Goal: Task Accomplishment & Management: Manage account settings

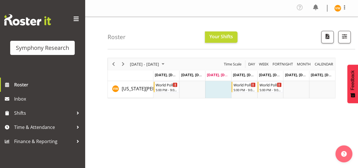
click at [79, 163] on div "Symphony Research Roster Inbox Shifts Time & Attendance Finance & Reporting" at bounding box center [42, 84] width 85 height 168
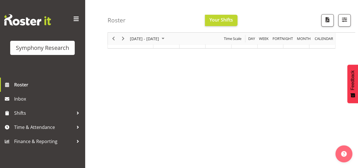
scroll to position [57, 0]
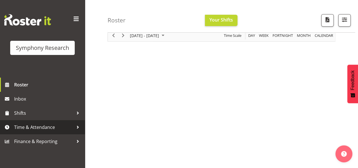
click at [77, 125] on div at bounding box center [78, 127] width 8 height 8
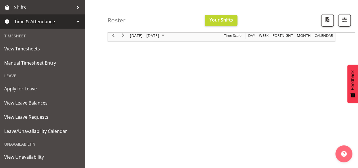
scroll to position [117, 0]
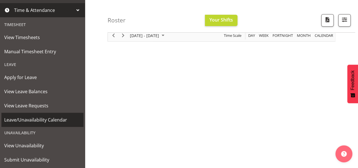
click at [52, 119] on span "Leave/Unavailability Calendar" at bounding box center [42, 119] width 76 height 8
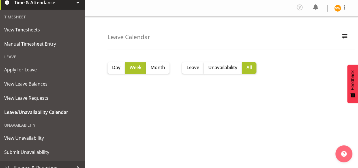
scroll to position [131, 0]
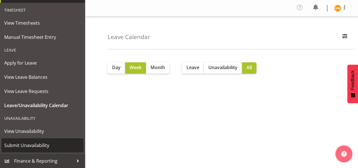
click at [44, 146] on span "Submit Unavailability" at bounding box center [42, 145] width 76 height 8
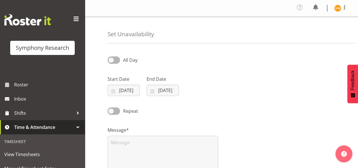
click at [74, 125] on div at bounding box center [78, 127] width 8 height 8
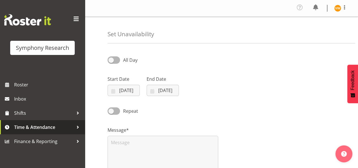
click at [78, 127] on div at bounding box center [78, 127] width 8 height 8
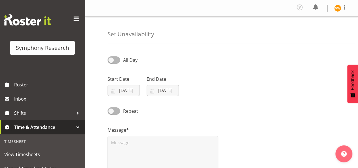
click at [53, 128] on span "Time & Attendance" at bounding box center [43, 127] width 59 height 8
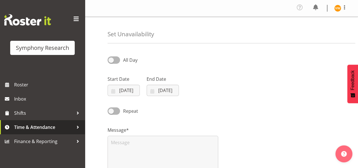
click at [59, 128] on span "Time & Attendance" at bounding box center [43, 127] width 59 height 8
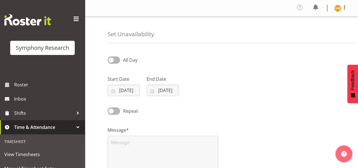
click at [74, 127] on div at bounding box center [78, 127] width 8 height 8
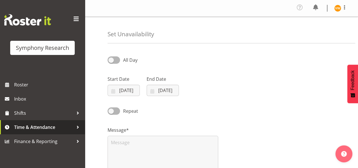
click at [76, 128] on div at bounding box center [78, 127] width 8 height 8
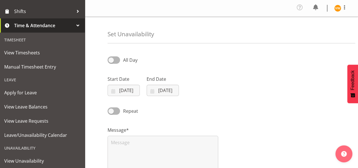
scroll to position [102, 0]
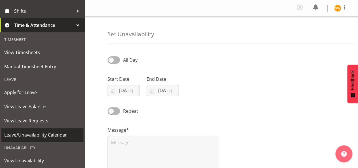
click at [54, 135] on span "Leave/Unavailability Calendar" at bounding box center [42, 134] width 76 height 8
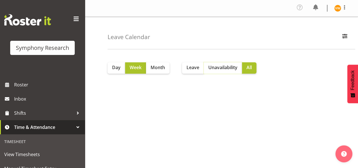
click at [225, 68] on span "Unavailability" at bounding box center [222, 67] width 29 height 7
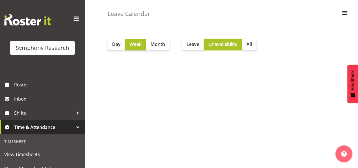
scroll to position [34, 0]
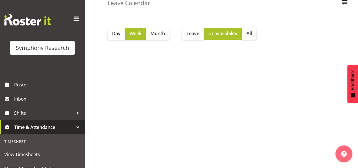
click at [220, 34] on span "Unavailability" at bounding box center [222, 33] width 29 height 7
click at [252, 33] on span "All" at bounding box center [249, 33] width 5 height 7
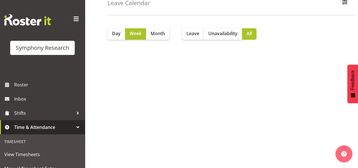
drag, startPoint x: 252, startPoint y: 33, endPoint x: 224, endPoint y: 164, distance: 135.0
click at [214, 153] on div "Day Week Month Leave Unavailability All" at bounding box center [233, 133] width 250 height 226
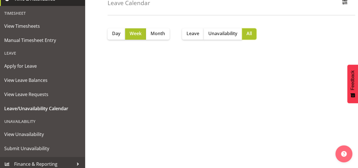
scroll to position [131, 0]
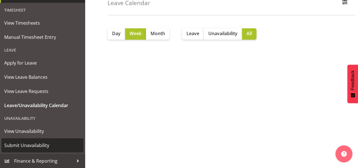
click at [36, 146] on span "Submit Unavailability" at bounding box center [42, 145] width 76 height 8
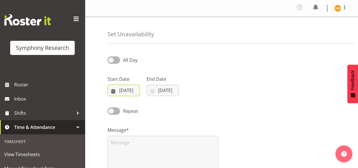
click at [111, 87] on input "[DATE]" at bounding box center [124, 90] width 32 height 11
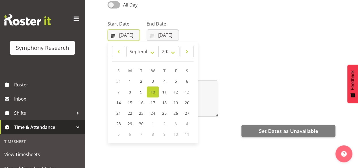
scroll to position [57, 0]
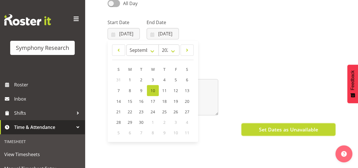
click at [267, 128] on span "Set Dates as Unavailable" at bounding box center [288, 129] width 59 height 7
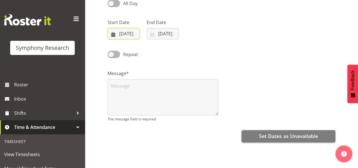
click at [114, 34] on input "10/09/2025" at bounding box center [124, 33] width 32 height 11
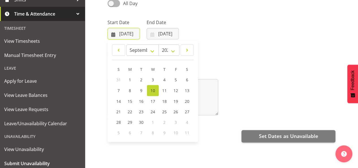
scroll to position [125, 0]
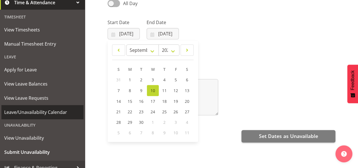
click at [33, 114] on span "Leave/Unavailability Calendar" at bounding box center [42, 112] width 76 height 8
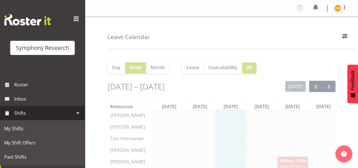
scroll to position [0, 8]
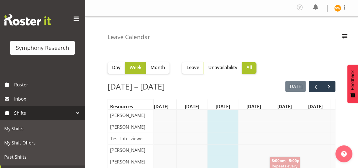
click at [224, 67] on span "Unavailability" at bounding box center [222, 67] width 29 height 7
drag, startPoint x: 224, startPoint y: 67, endPoint x: 277, endPoint y: 146, distance: 94.7
click at [224, 67] on span "Unavailability" at bounding box center [222, 67] width 29 height 7
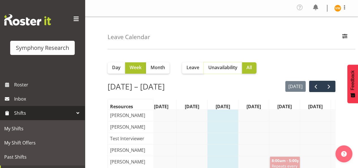
click at [224, 67] on span "Unavailability" at bounding box center [222, 67] width 29 height 7
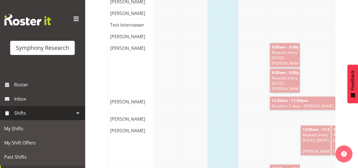
scroll to position [87, 0]
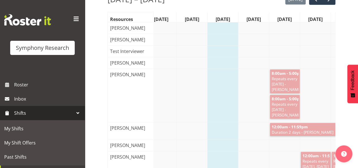
drag, startPoint x: 357, startPoint y: 5, endPoint x: 231, endPoint y: 61, distance: 138.0
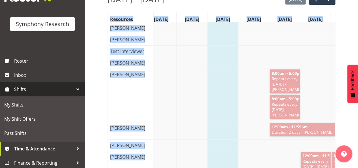
scroll to position [25, 0]
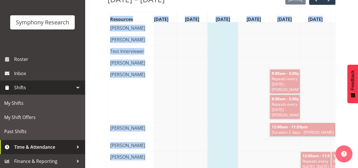
click at [60, 147] on span "Time & Attendance" at bounding box center [43, 147] width 59 height 8
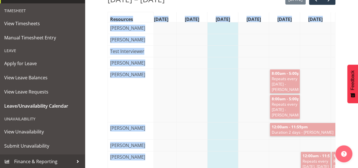
scroll to position [131, 0]
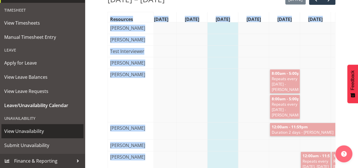
click at [19, 133] on span "View Unavailability" at bounding box center [42, 131] width 76 height 8
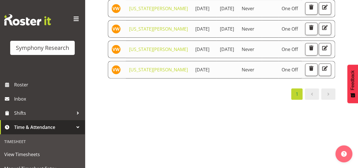
scroll to position [79, 0]
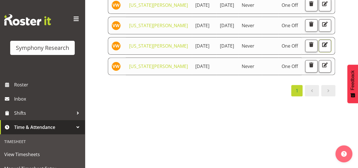
click at [321, 48] on span "button" at bounding box center [324, 44] width 7 height 7
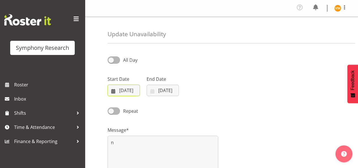
click at [115, 90] on input "19/09/2025" at bounding box center [124, 90] width 32 height 11
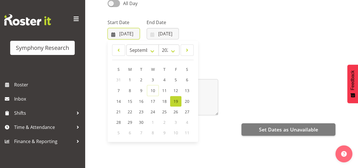
scroll to position [68, 0]
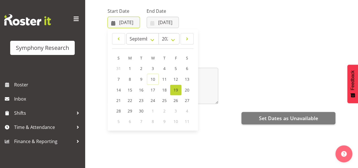
click at [130, 22] on input "19/09/2025" at bounding box center [124, 22] width 32 height 11
click at [153, 90] on span "17" at bounding box center [153, 89] width 5 height 5
type input "17/09/2025"
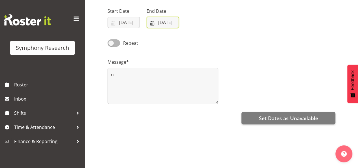
click at [154, 21] on input "21/09/2025" at bounding box center [163, 22] width 32 height 11
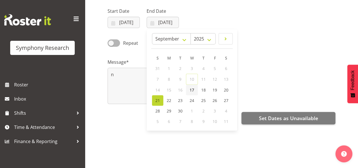
click at [192, 88] on span "17" at bounding box center [192, 89] width 5 height 5
type input "17/09/2025"
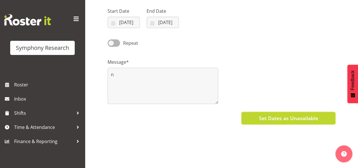
click at [295, 118] on span "Set Dates as Unavailable" at bounding box center [288, 117] width 59 height 7
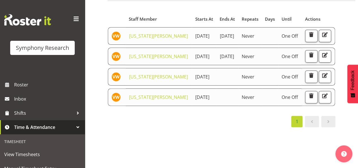
scroll to position [49, 0]
click at [315, 99] on span "button" at bounding box center [311, 95] width 7 height 7
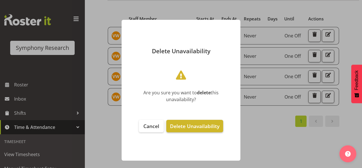
click at [200, 126] on span "Delete Unavailability" at bounding box center [195, 126] width 50 height 7
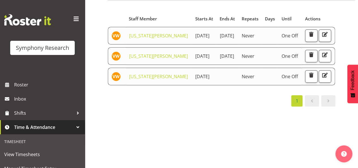
click at [219, 85] on td at bounding box center [228, 77] width 22 height 18
click at [321, 79] on span "button" at bounding box center [324, 74] width 7 height 7
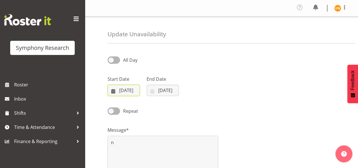
click at [114, 90] on input "17/09/2025" at bounding box center [124, 90] width 32 height 11
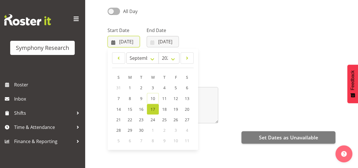
scroll to position [49, 0]
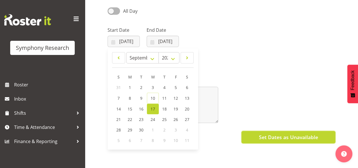
click at [302, 136] on span "Set Dates as Unavailable" at bounding box center [288, 136] width 59 height 7
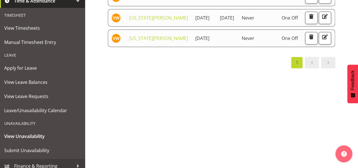
scroll to position [131, 0]
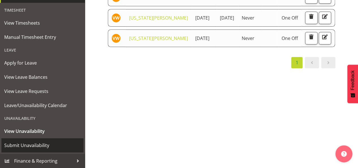
click at [17, 146] on span "Submit Unavailability" at bounding box center [42, 145] width 76 height 8
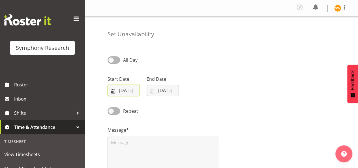
click at [112, 91] on input "10/09/2025" at bounding box center [124, 90] width 32 height 11
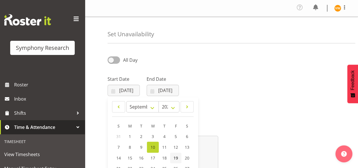
click at [177, 157] on span "19" at bounding box center [176, 157] width 5 height 5
type input "19/09/2025"
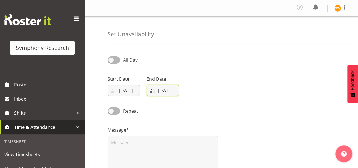
click at [152, 91] on input "10/09/2025" at bounding box center [163, 90] width 32 height 11
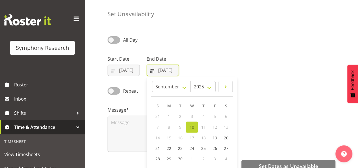
scroll to position [23, 0]
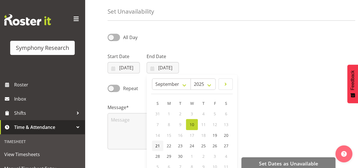
click at [157, 143] on span "21" at bounding box center [157, 145] width 5 height 5
type input "21/09/2025"
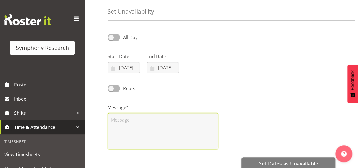
click at [122, 118] on textarea at bounding box center [163, 131] width 111 height 36
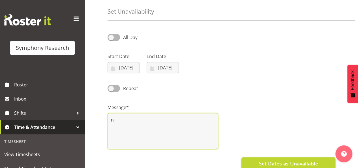
type textarea "n"
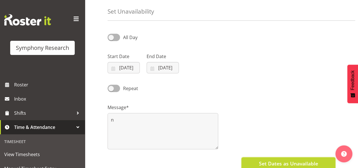
click at [298, 164] on span "Set Dates as Unavailable" at bounding box center [288, 163] width 59 height 7
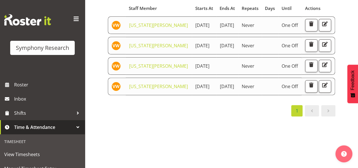
scroll to position [68, 0]
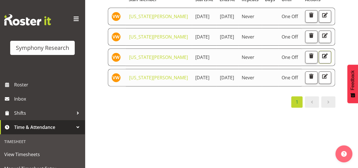
click at [321, 59] on span "button" at bounding box center [324, 55] width 7 height 7
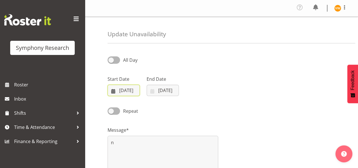
click at [112, 89] on input "17/09/2025" at bounding box center [124, 90] width 32 height 11
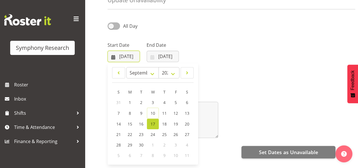
scroll to position [45, 0]
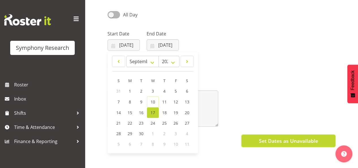
click at [283, 140] on span "Set Dates as Unavailable" at bounding box center [288, 140] width 59 height 7
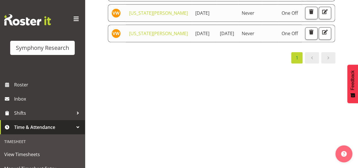
scroll to position [116, 0]
click at [321, 15] on span "button" at bounding box center [324, 11] width 7 height 7
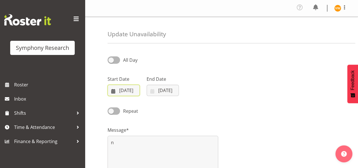
click at [113, 91] on input "[DATE]" at bounding box center [124, 90] width 32 height 11
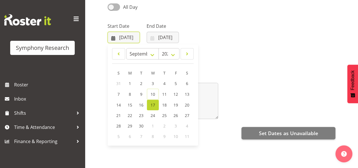
scroll to position [57, 0]
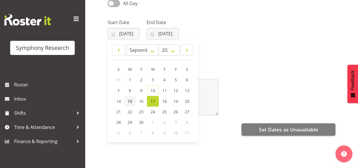
click at [129, 99] on span "15" at bounding box center [130, 100] width 5 height 5
type input "15/09/2025"
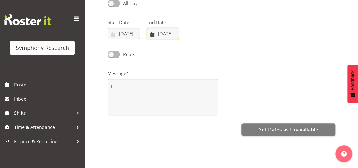
click at [152, 34] on input "17/09/2025" at bounding box center [163, 33] width 32 height 11
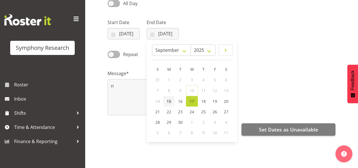
click at [170, 99] on span "15" at bounding box center [169, 100] width 5 height 5
type input "15/09/2025"
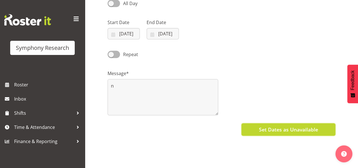
click at [294, 131] on span "Set Dates as Unavailable" at bounding box center [288, 129] width 59 height 7
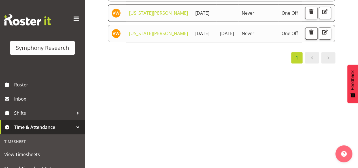
scroll to position [116, 0]
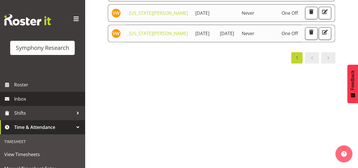
click at [22, 98] on span "Inbox" at bounding box center [48, 99] width 68 height 8
